Goal: Task Accomplishment & Management: Manage account settings

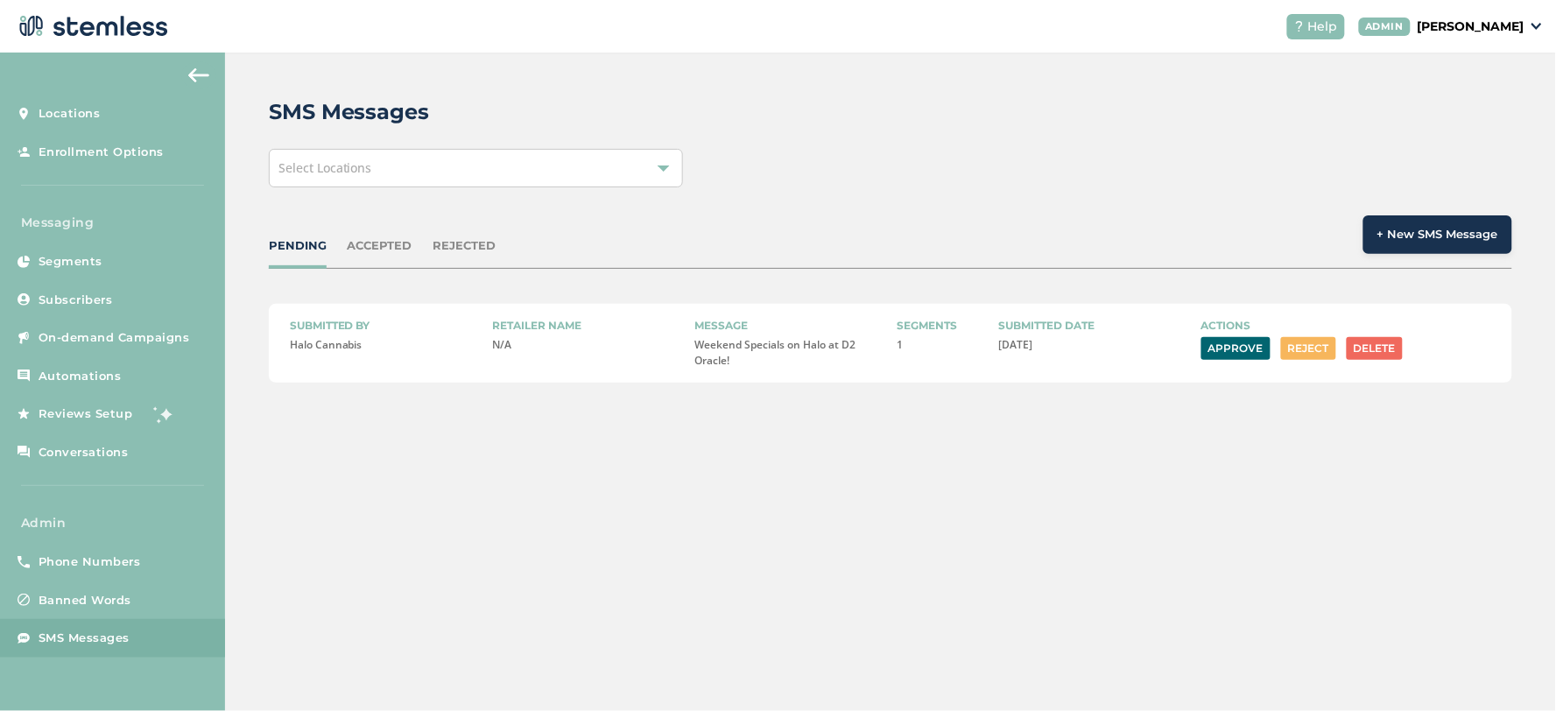
click at [372, 240] on div "ACCEPTED" at bounding box center [380, 246] width 65 height 18
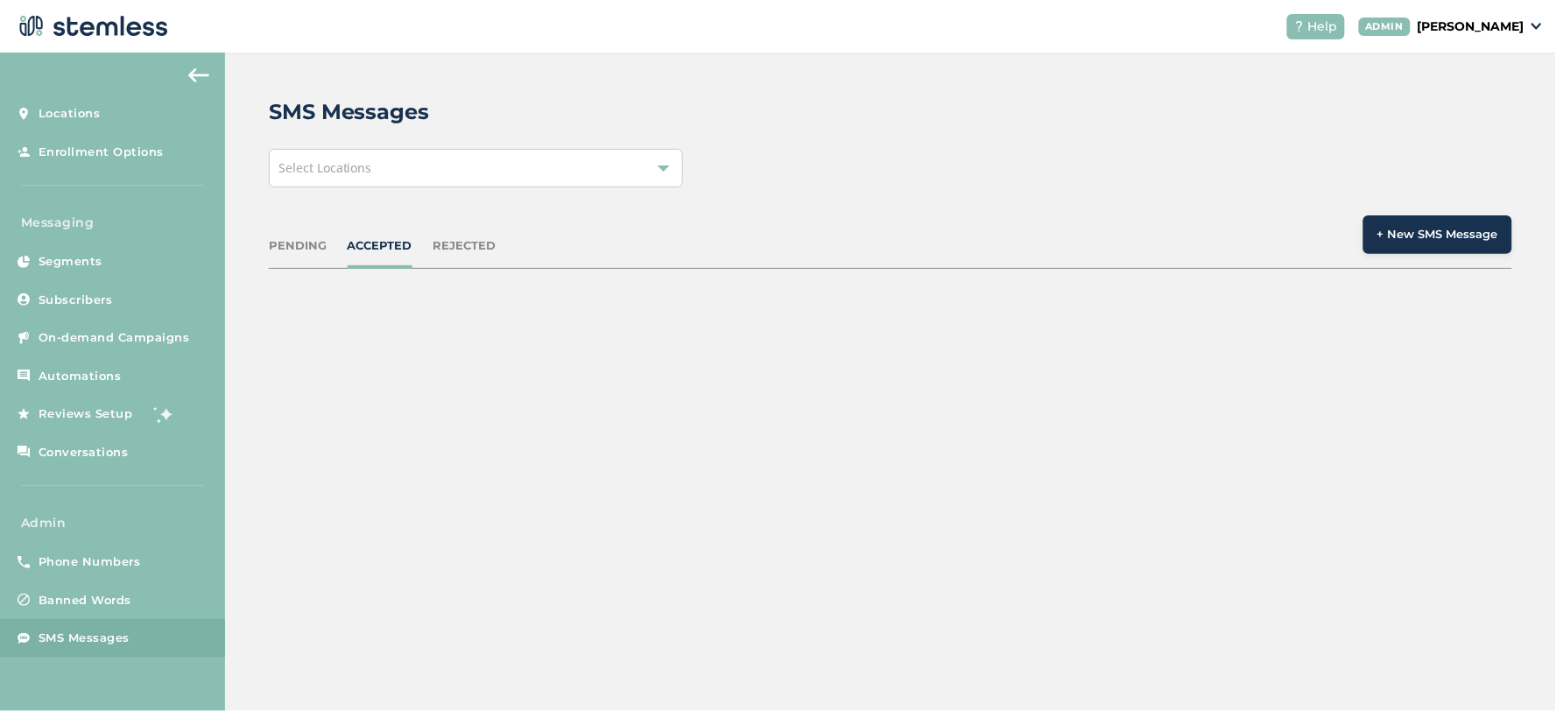
click at [291, 242] on div "PENDING" at bounding box center [298, 246] width 58 height 18
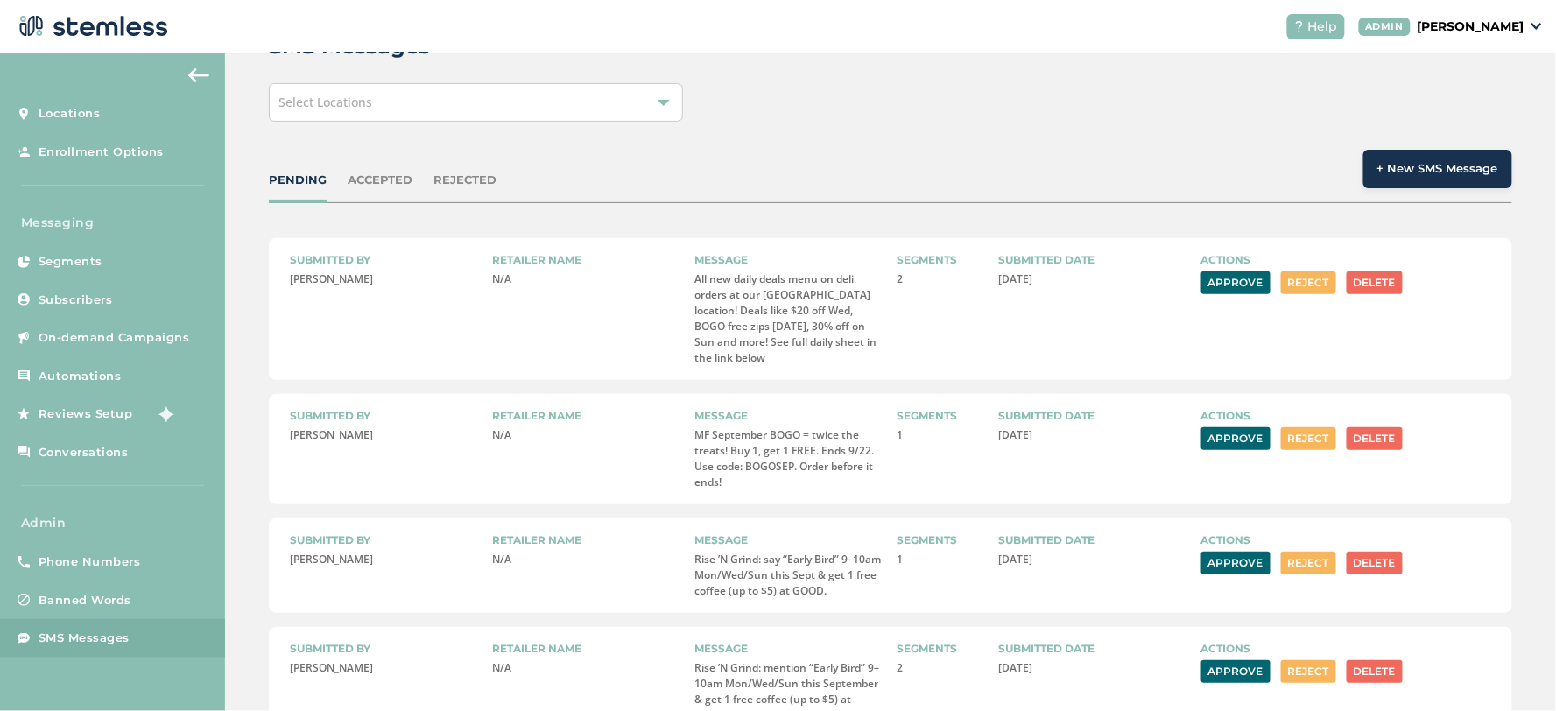
scroll to position [97, 0]
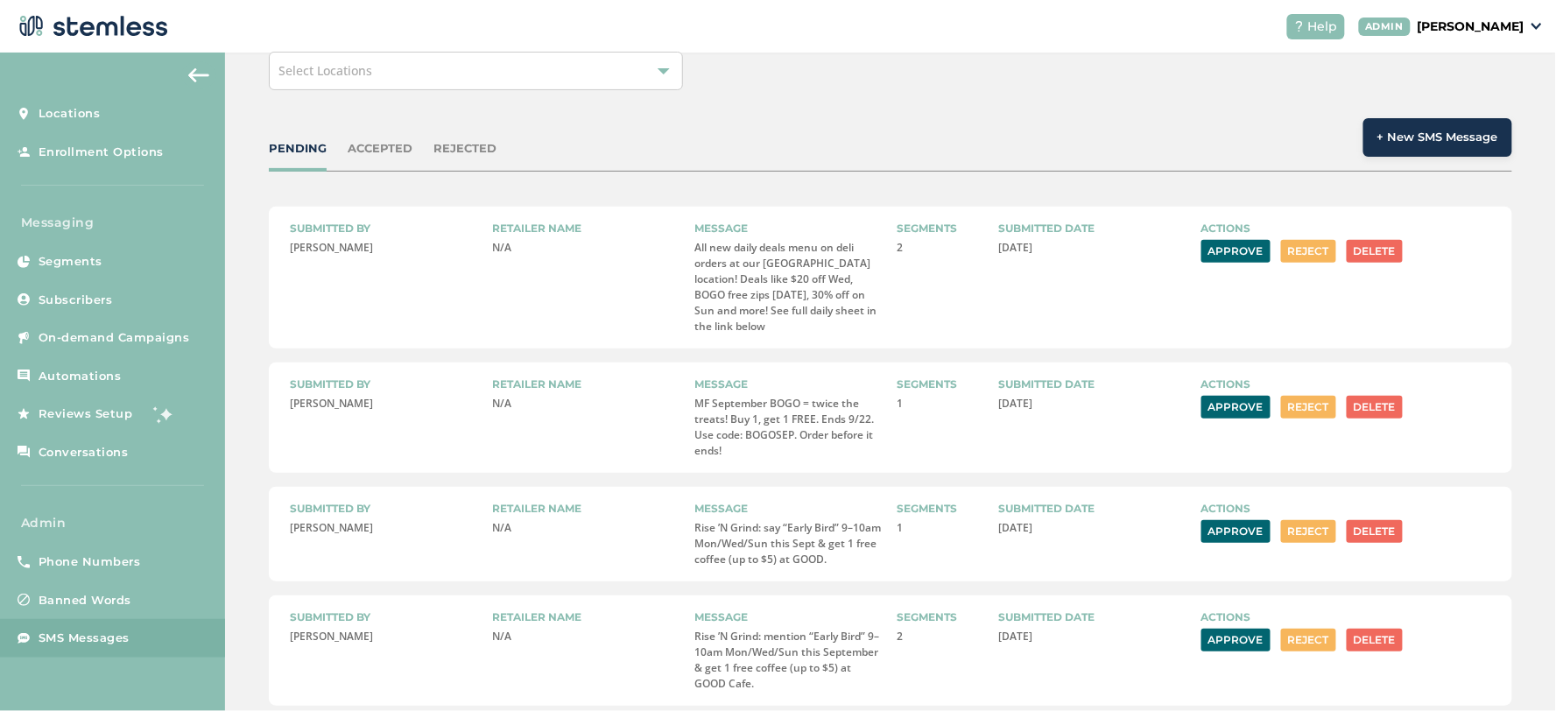
click at [1214, 242] on button "Approve" at bounding box center [1236, 251] width 69 height 23
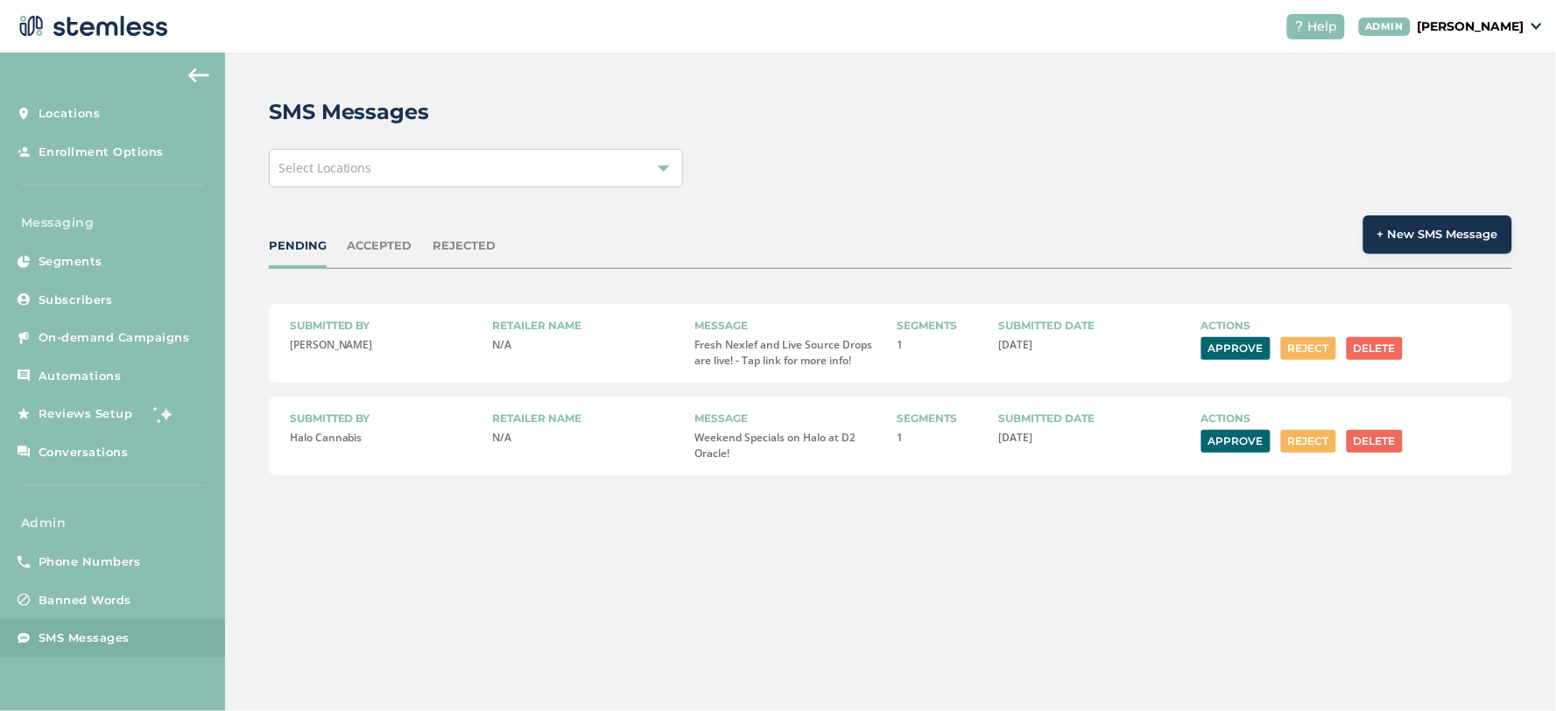
click at [400, 252] on div "ACCEPTED" at bounding box center [380, 246] width 65 height 18
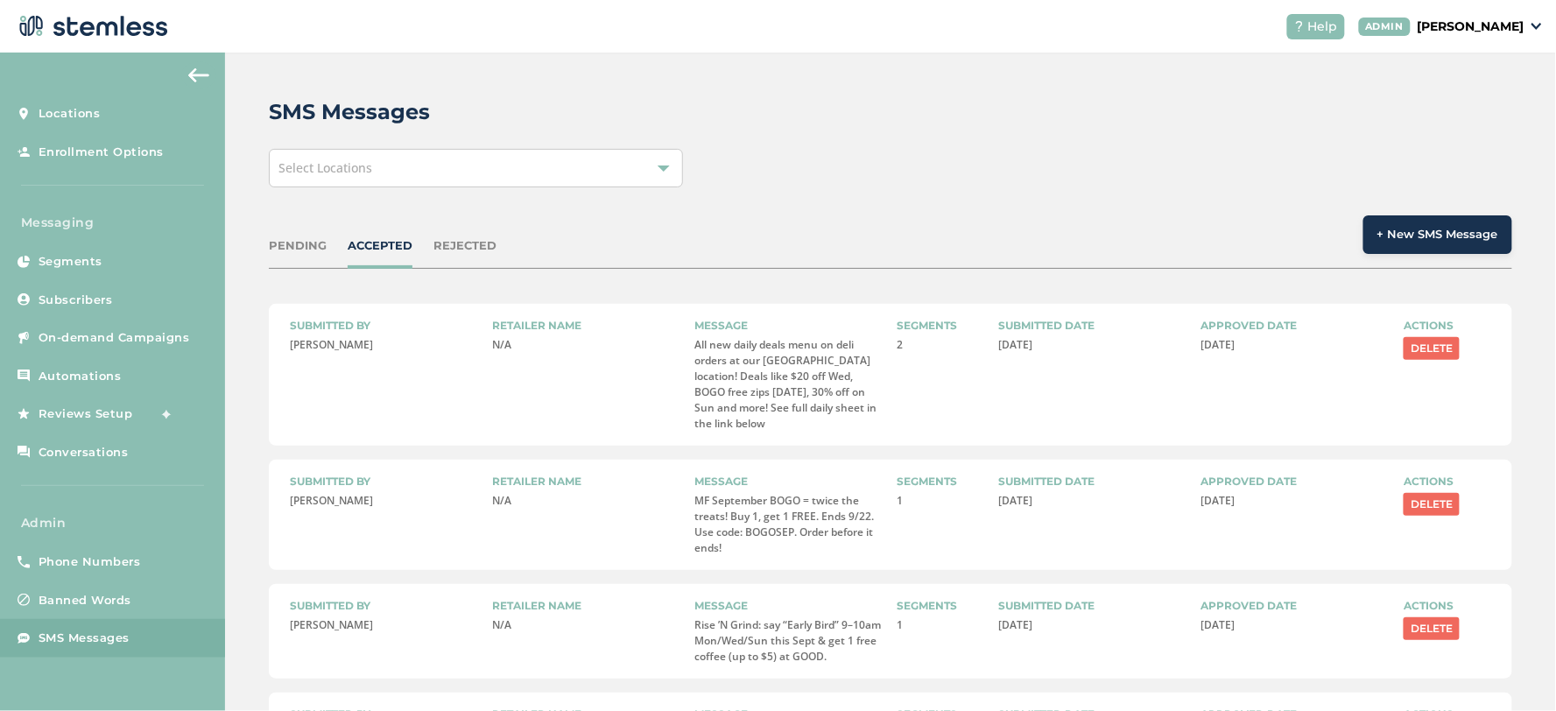
click at [290, 230] on div "PENDING ACCEPTED REJECTED + New SMS Message" at bounding box center [891, 241] width 1244 height 53
click at [284, 234] on div "PENDING ACCEPTED REJECTED + New SMS Message" at bounding box center [891, 241] width 1244 height 53
click at [279, 229] on div "PENDING ACCEPTED REJECTED + New SMS Message" at bounding box center [891, 241] width 1244 height 53
click at [286, 246] on div "PENDING" at bounding box center [298, 246] width 58 height 18
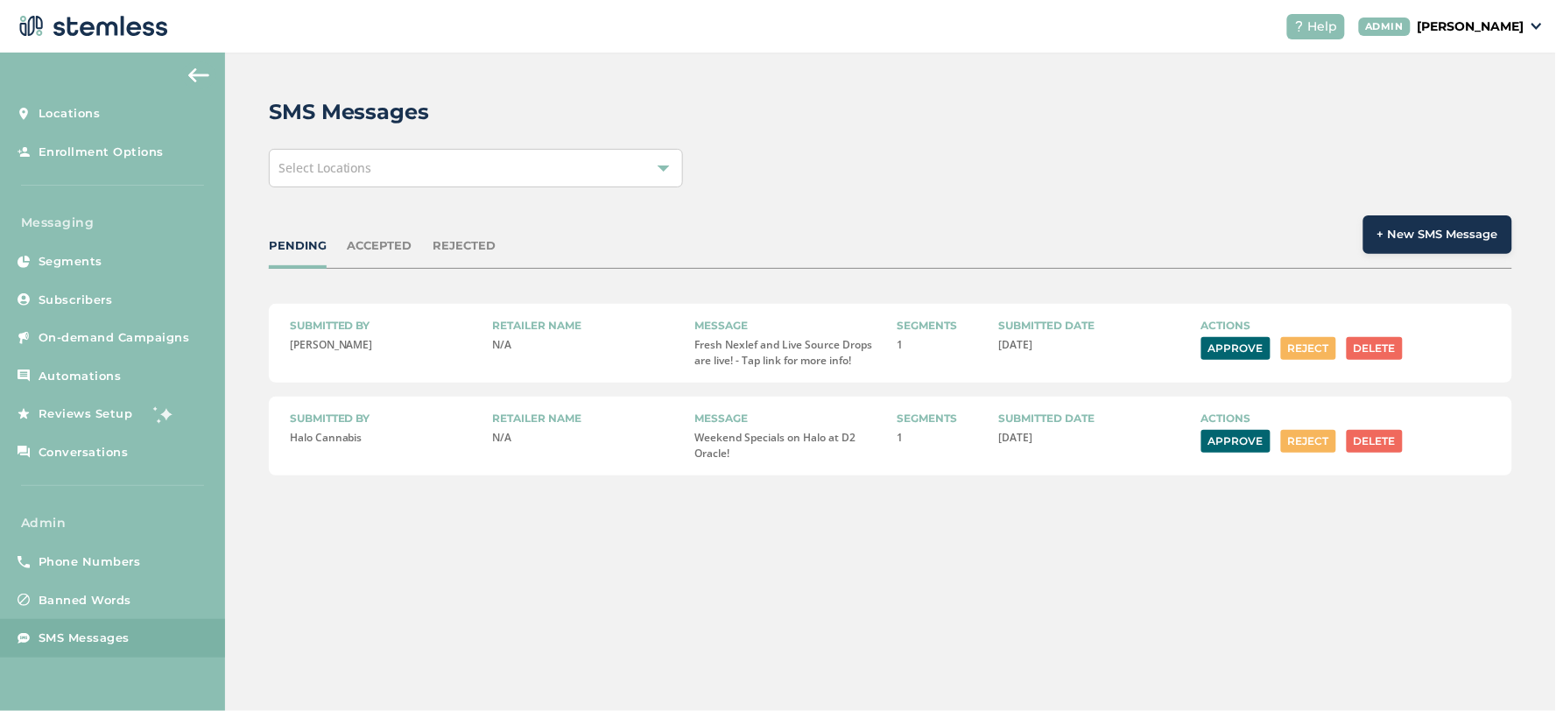
click at [1221, 355] on button "Approve" at bounding box center [1236, 348] width 69 height 23
